Goal: Task Accomplishment & Management: Complete application form

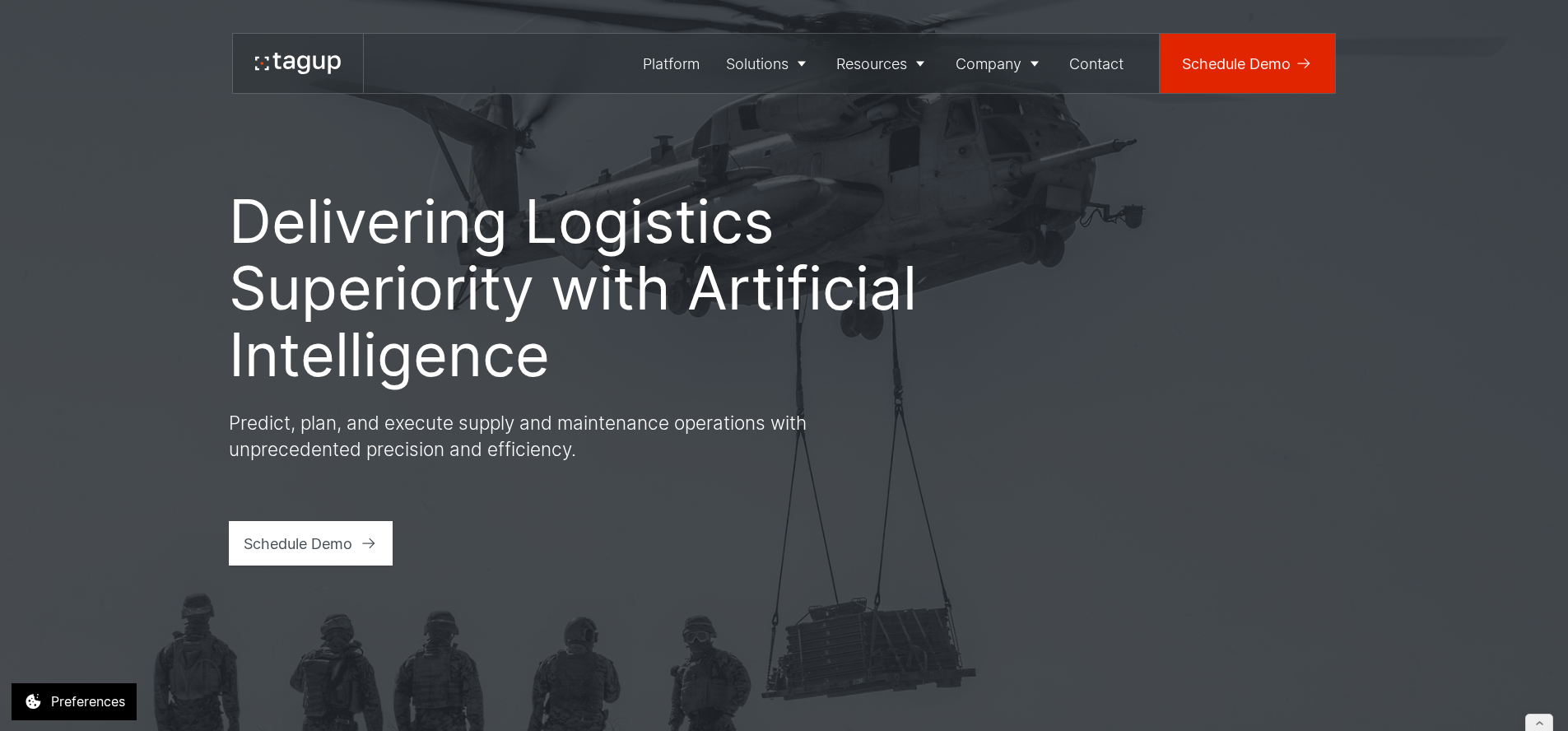
click at [1207, 61] on div "Schedule Demo" at bounding box center [1236, 63] width 108 height 23
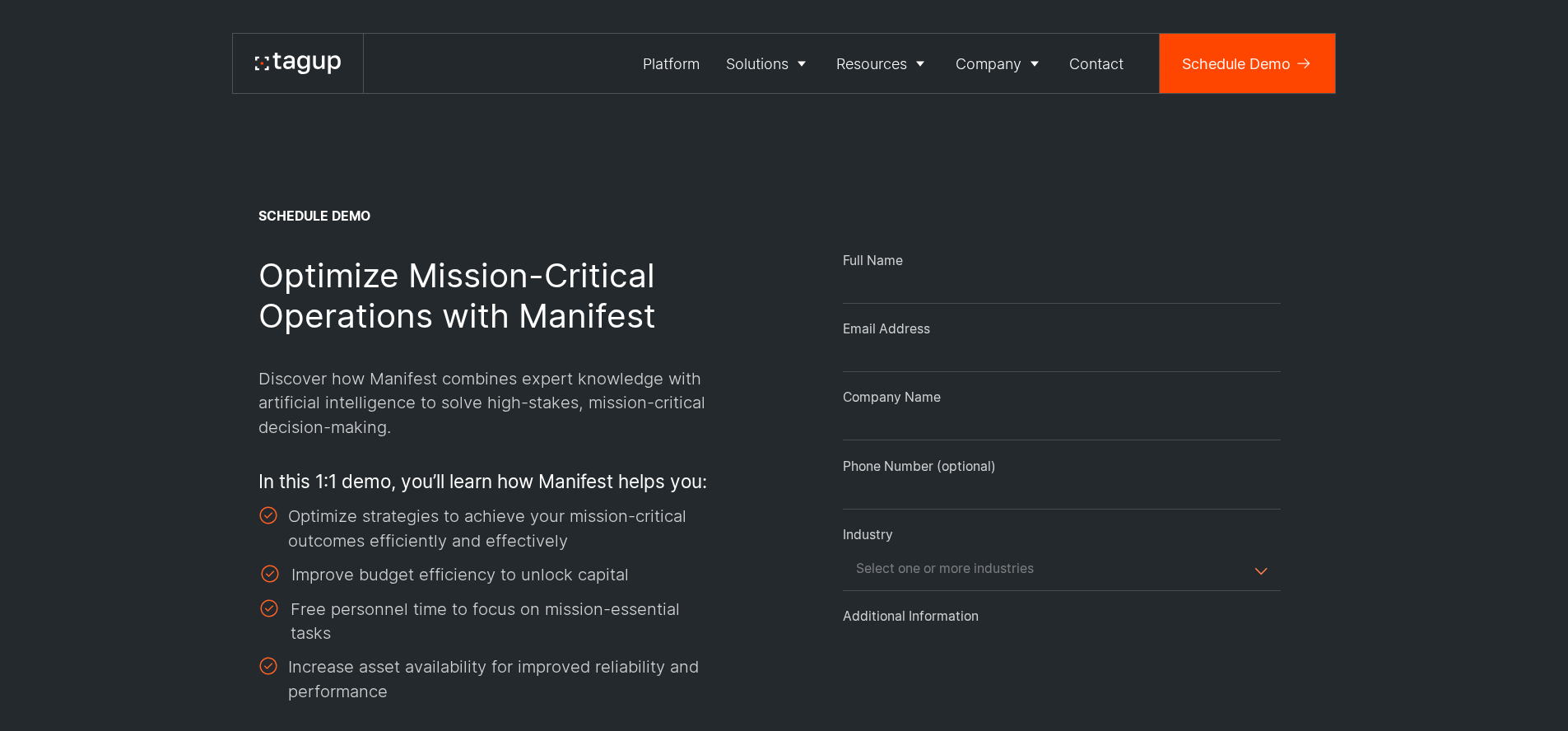
select select "Request Demo Form"
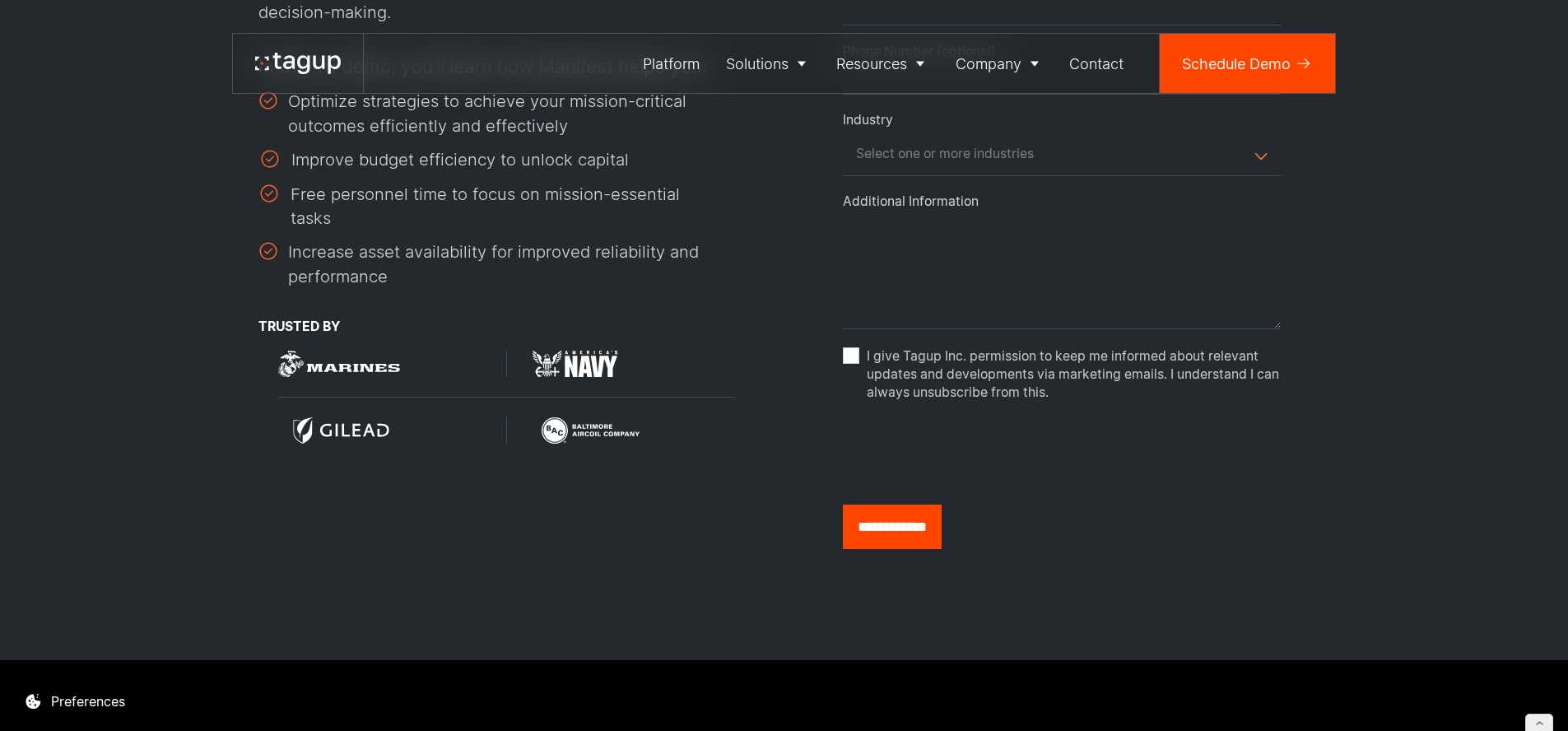
scroll to position [140, 0]
